Goal: Manage account settings

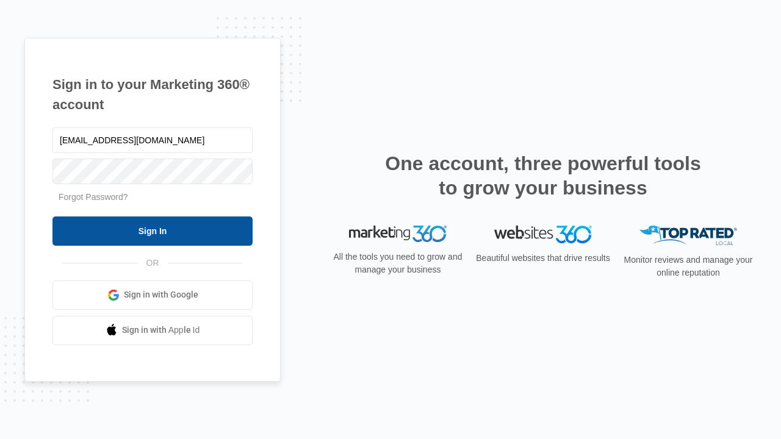
click at [152, 231] on input "Sign In" at bounding box center [152, 231] width 200 height 29
